Goal: Information Seeking & Learning: Learn about a topic

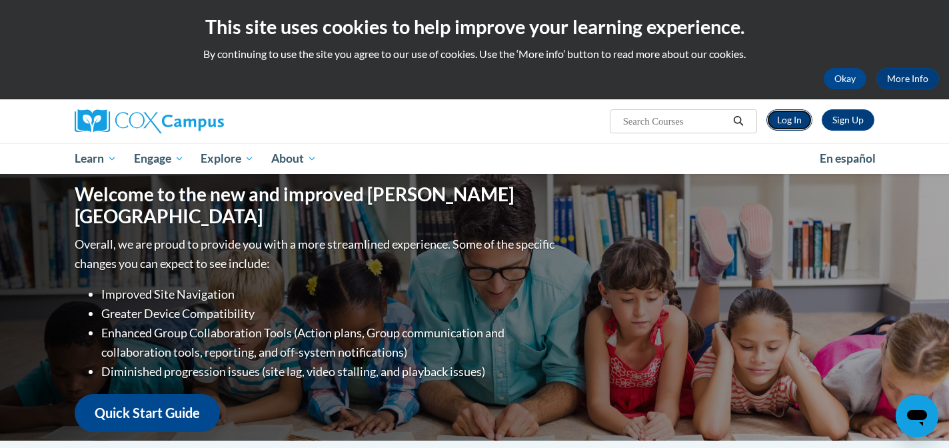
click at [791, 117] on link "Log In" at bounding box center [790, 119] width 46 height 21
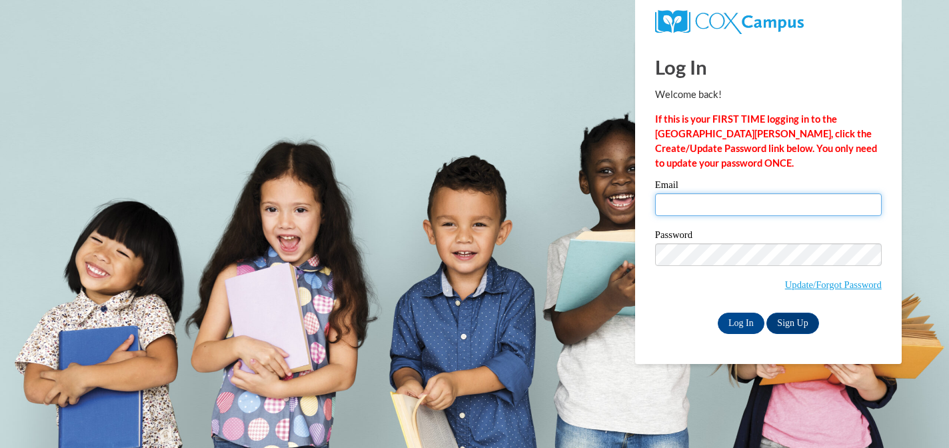
click at [708, 201] on input "Email" at bounding box center [768, 204] width 227 height 23
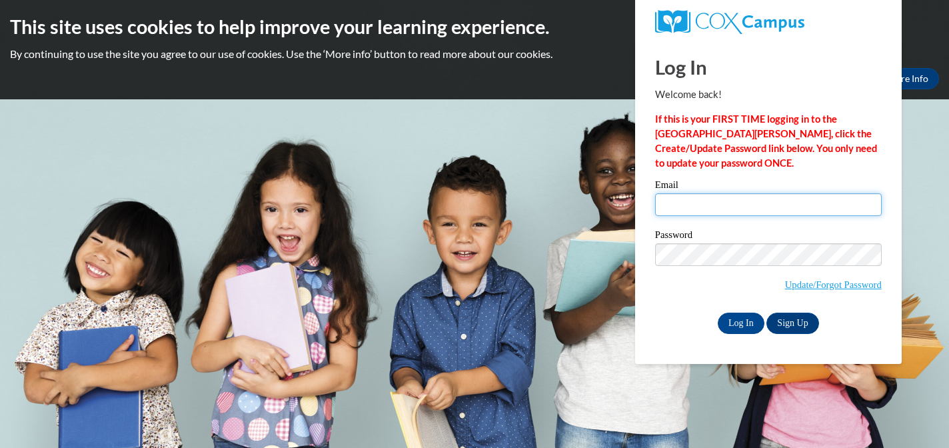
type input "lois.inman@k12.hi.us"
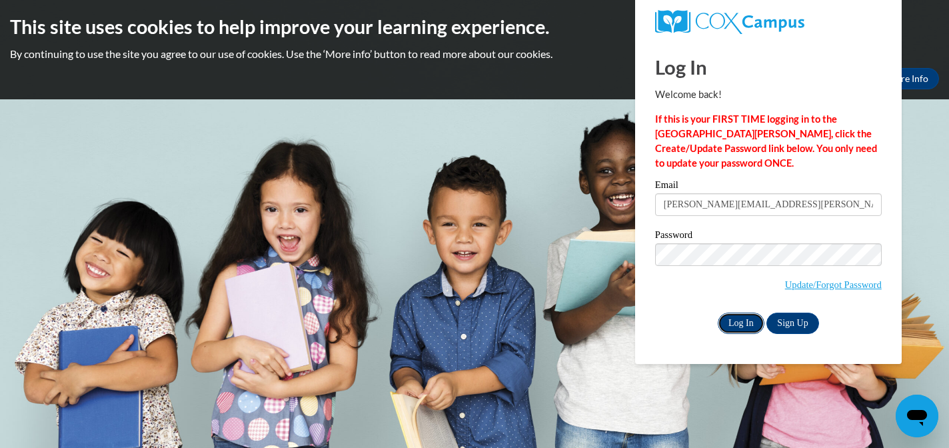
click at [751, 322] on input "Log In" at bounding box center [741, 323] width 47 height 21
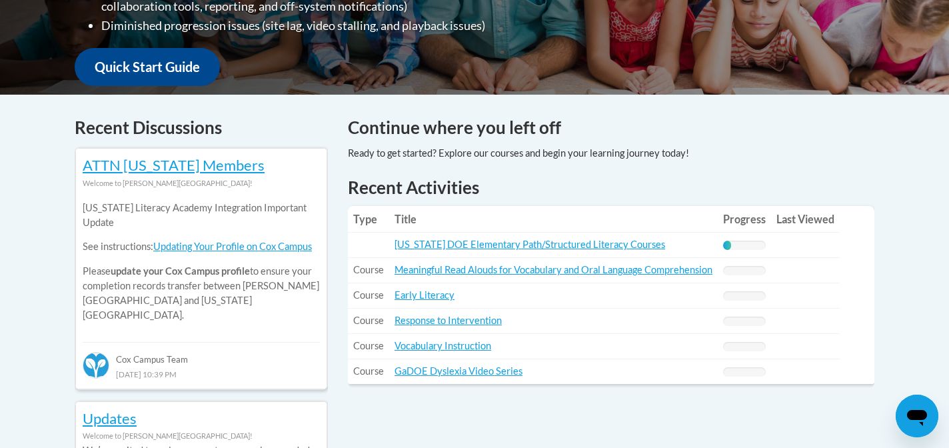
scroll to position [491, 0]
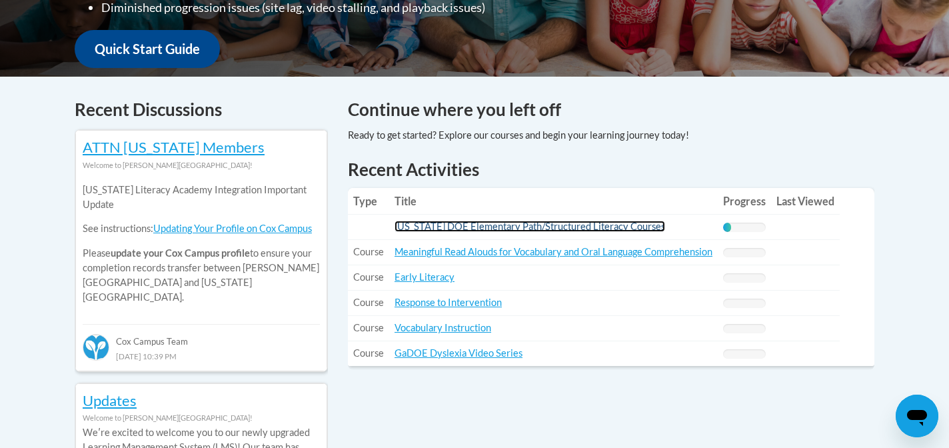
click at [563, 221] on link "[US_STATE] DOE Elementary Path/Structured Literacy Courses" at bounding box center [530, 226] width 271 height 11
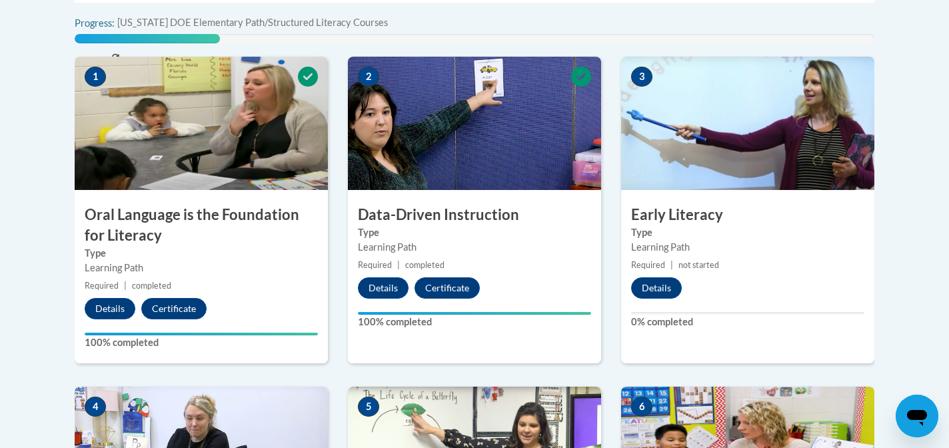
scroll to position [497, 0]
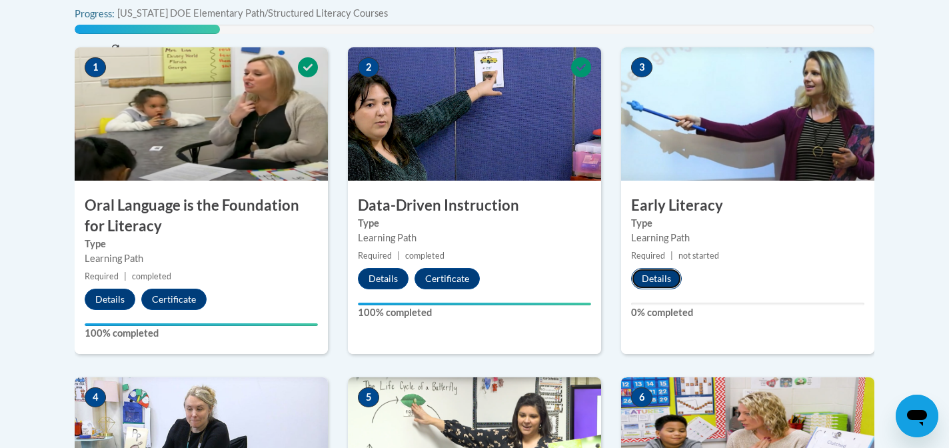
click at [671, 274] on button "Details" at bounding box center [656, 278] width 51 height 21
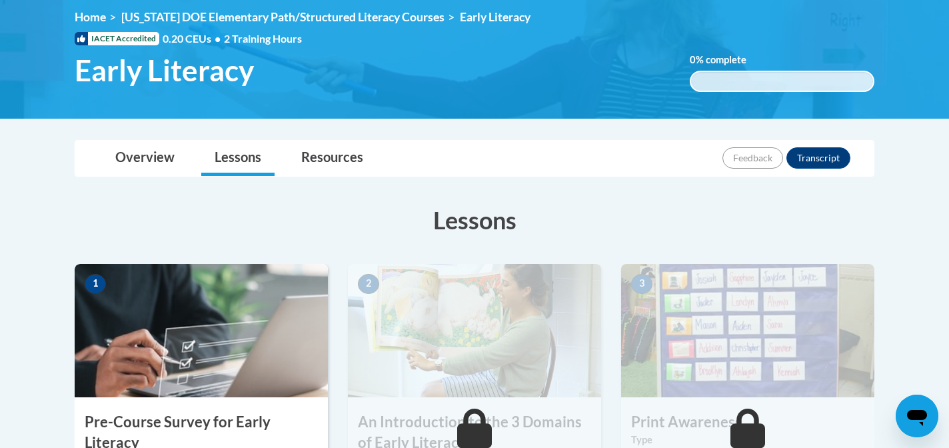
scroll to position [182, 0]
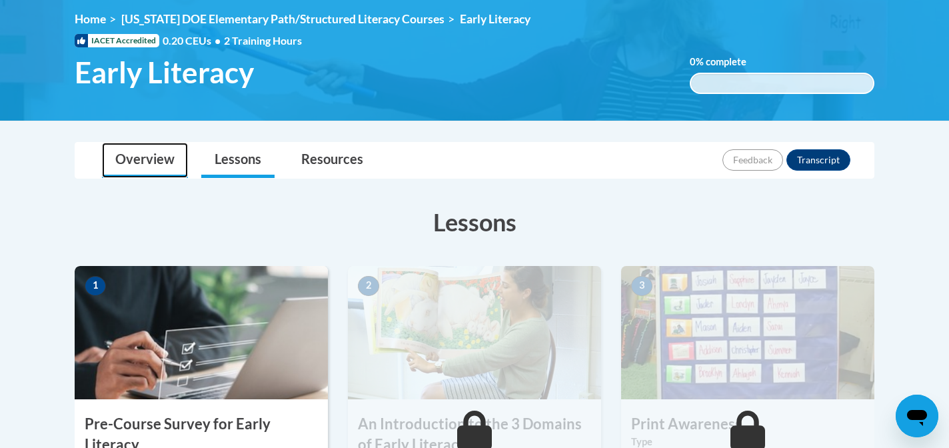
click at [157, 163] on link "Overview" at bounding box center [145, 160] width 86 height 35
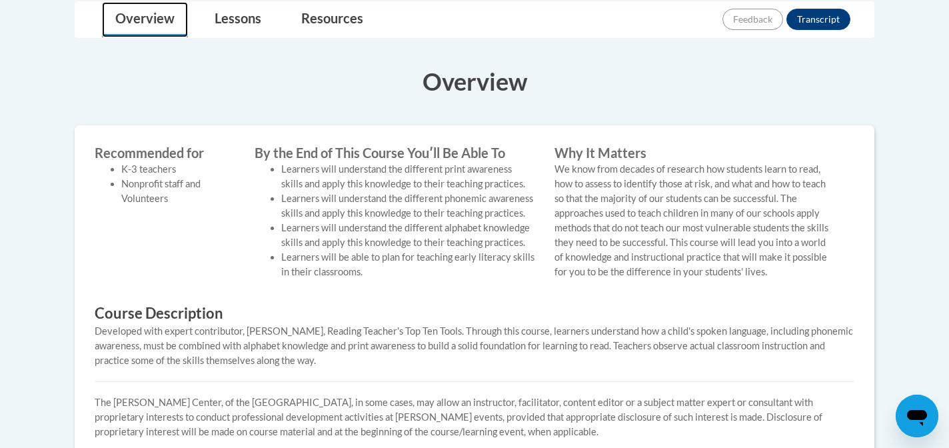
scroll to position [317, 0]
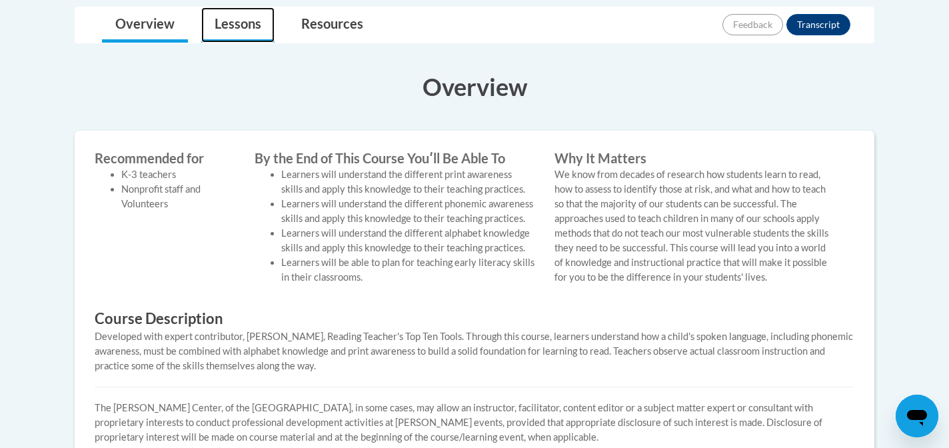
click at [233, 13] on link "Lessons" at bounding box center [237, 24] width 73 height 35
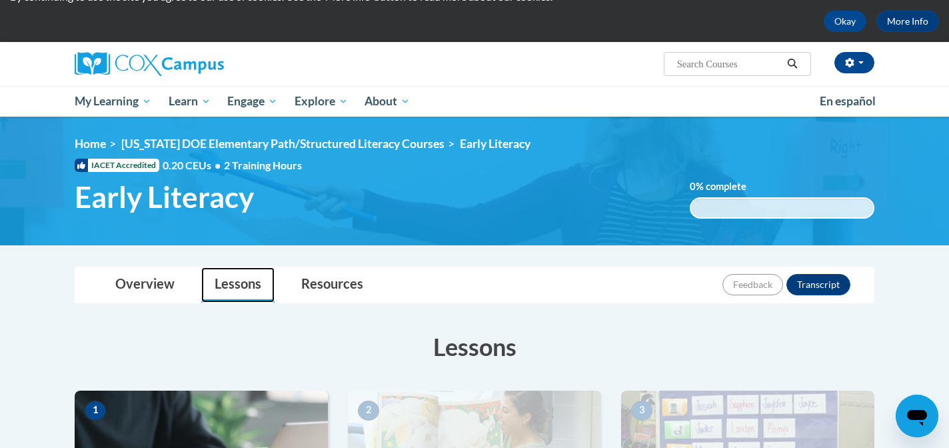
scroll to position [0, 0]
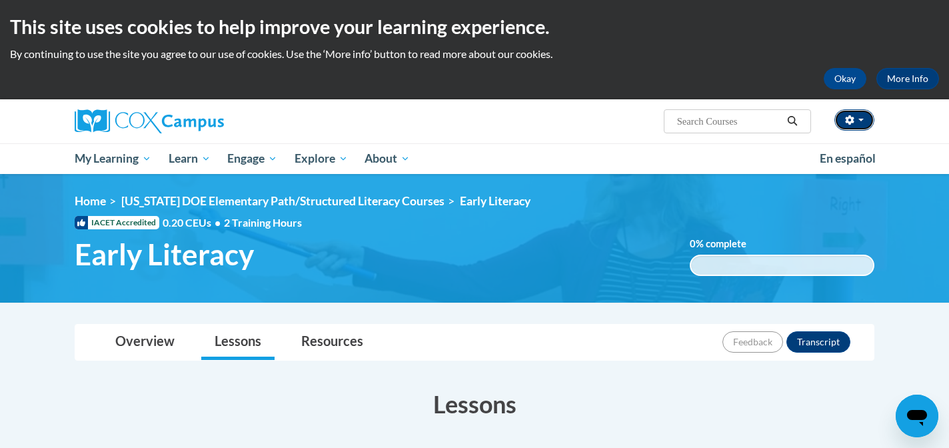
click at [853, 122] on icon "button" at bounding box center [849, 119] width 9 height 9
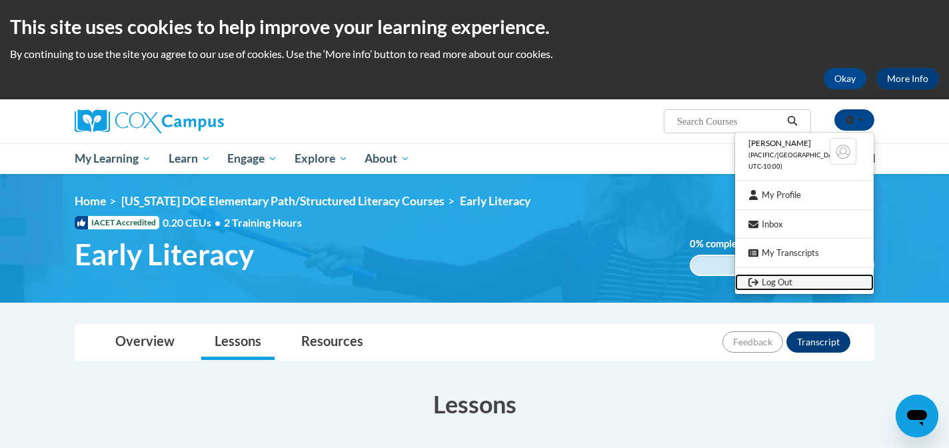
click at [795, 284] on link "Log Out" at bounding box center [804, 282] width 139 height 17
